Goal: Find contact information: Find contact information

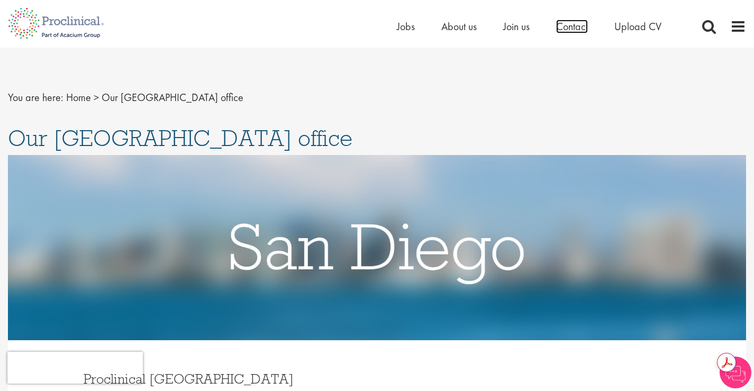
click at [562, 29] on span "Contact" at bounding box center [572, 27] width 32 height 14
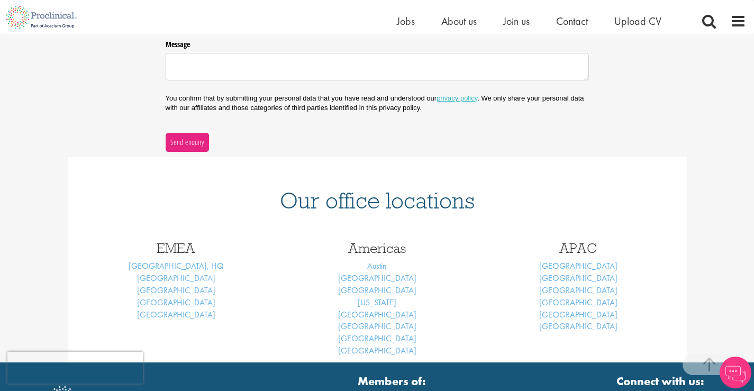
scroll to position [316, 0]
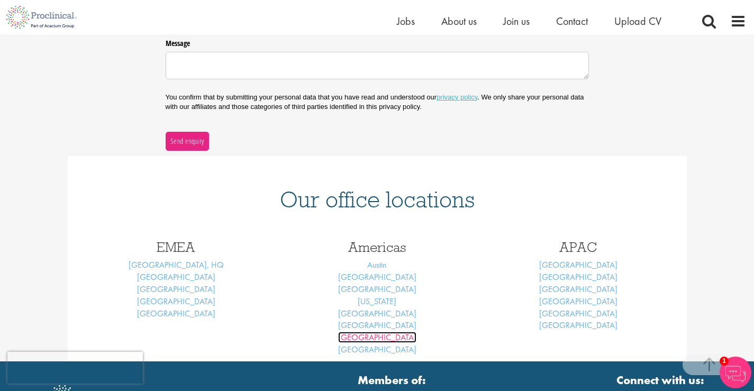
click at [380, 338] on link "[GEOGRAPHIC_DATA]" at bounding box center [377, 337] width 78 height 11
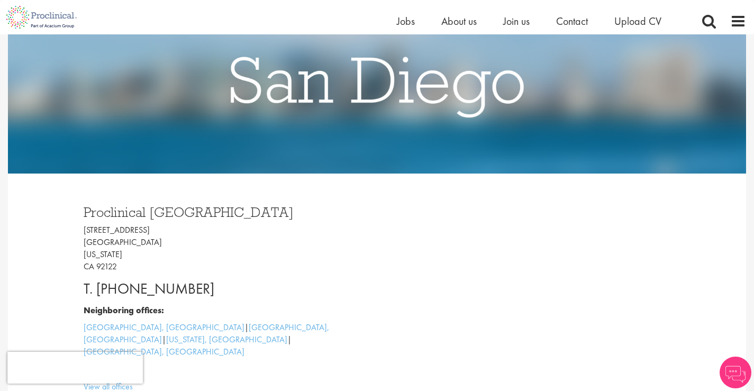
scroll to position [159, 0]
